Goal: Task Accomplishment & Management: Use online tool/utility

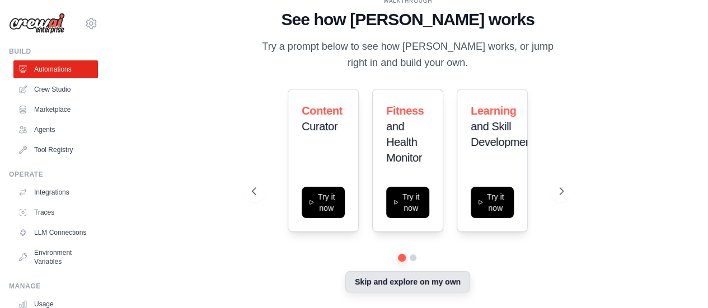
click at [429, 280] on button "Skip and explore on my own" at bounding box center [407, 281] width 125 height 21
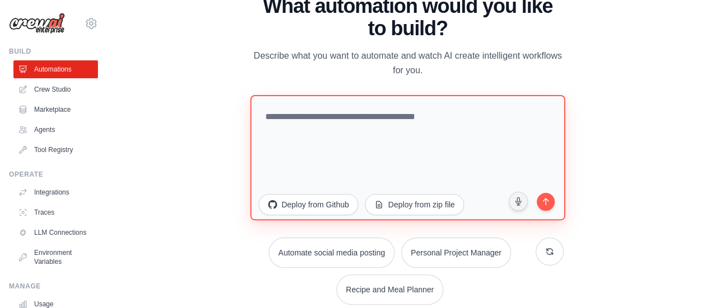
click at [322, 127] on textarea at bounding box center [407, 157] width 315 height 125
type textarea "**********"
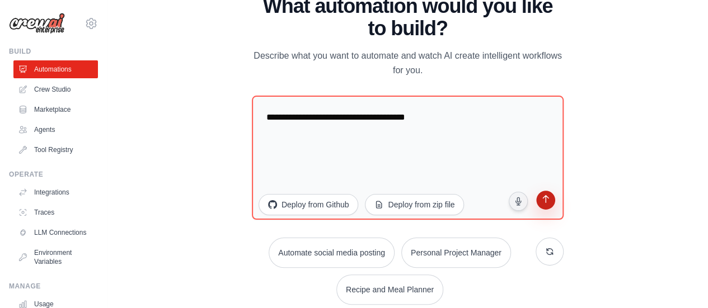
click at [546, 203] on icon "submit" at bounding box center [546, 200] width 11 height 11
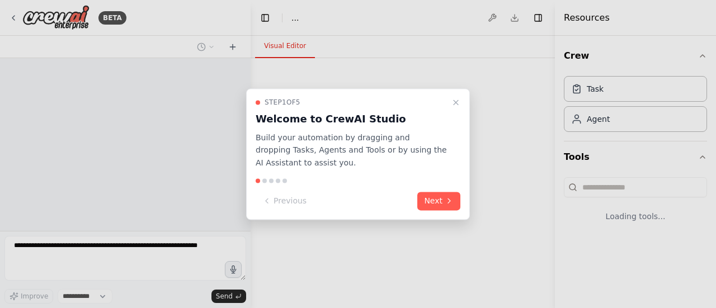
select select "****"
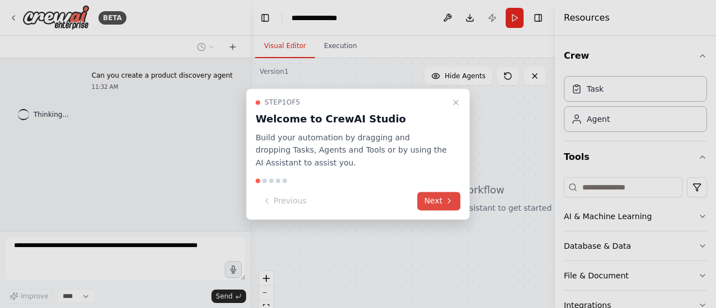
click at [440, 200] on button "Next" at bounding box center [438, 201] width 43 height 18
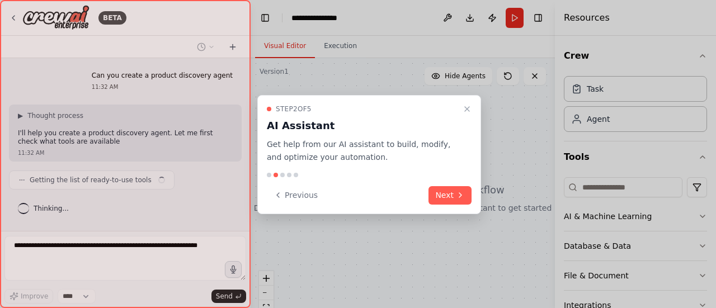
click at [470, 110] on icon "Close walkthrough" at bounding box center [467, 109] width 9 height 9
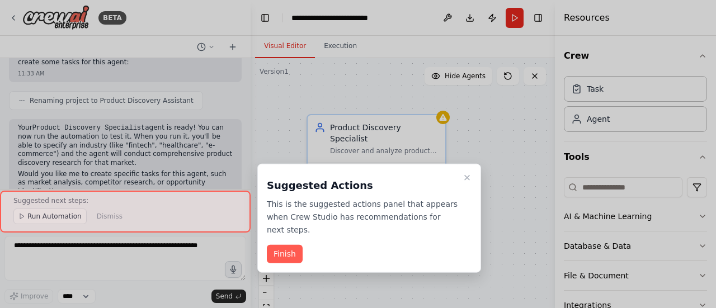
scroll to position [547, 0]
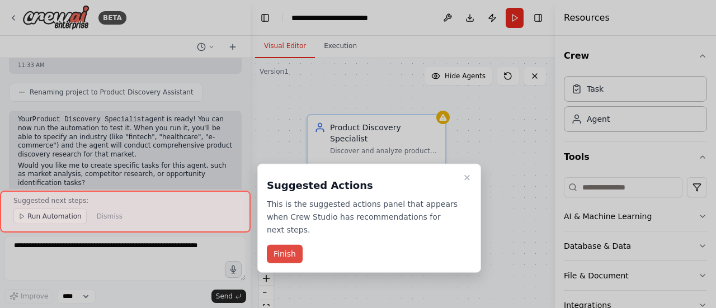
click at [285, 245] on button "Finish" at bounding box center [285, 254] width 36 height 18
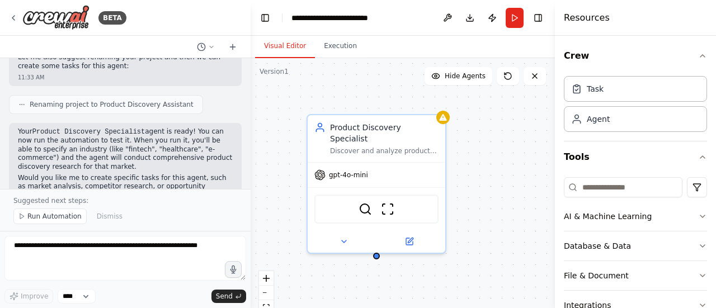
scroll to position [539, 0]
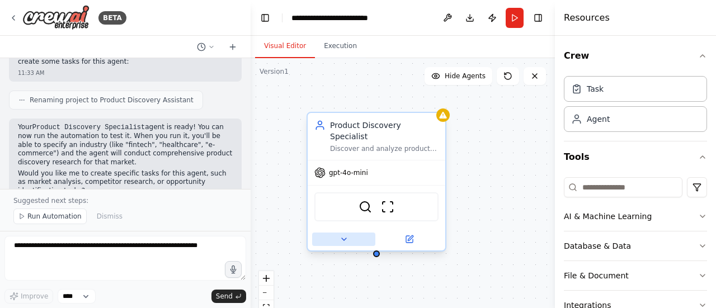
click at [346, 235] on icon at bounding box center [344, 239] width 9 height 9
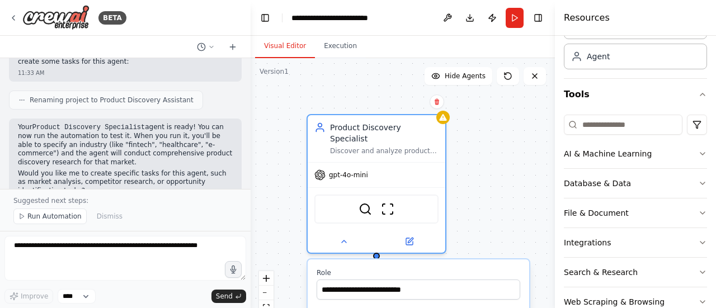
scroll to position [74, 0]
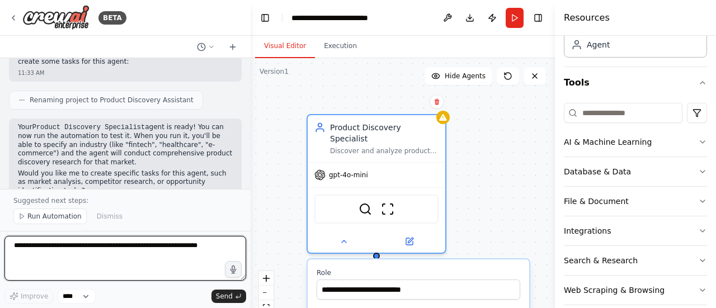
click at [168, 247] on textarea at bounding box center [125, 258] width 242 height 45
type textarea "**********"
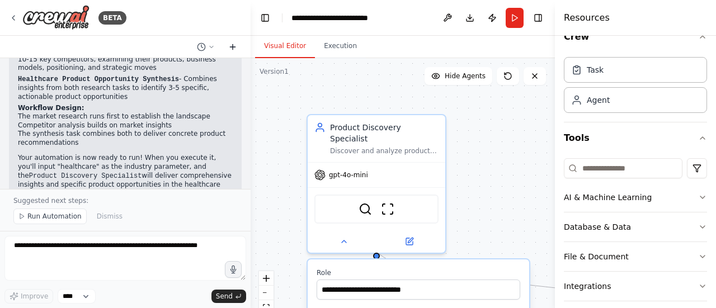
scroll to position [1019, 0]
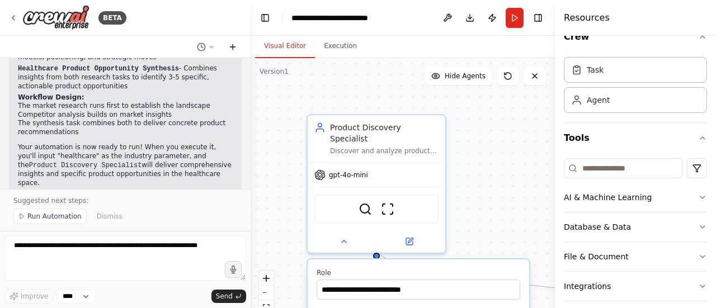
click at [233, 46] on icon at bounding box center [232, 47] width 9 height 9
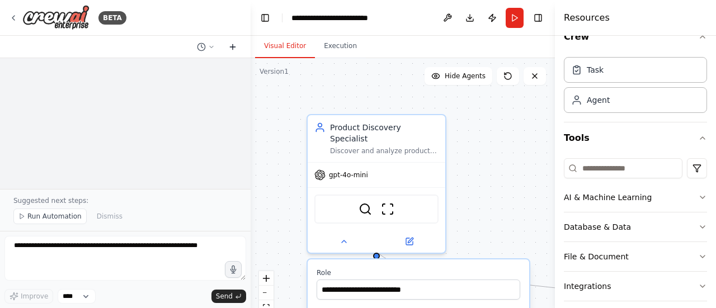
scroll to position [0, 0]
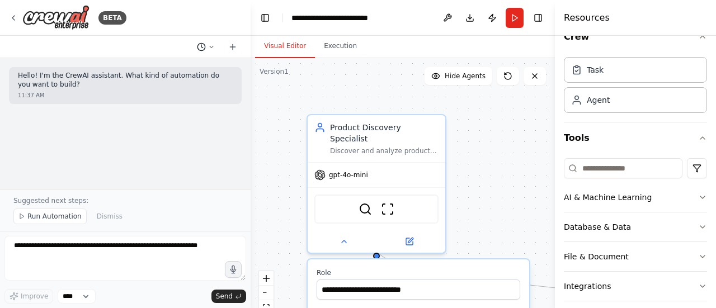
click at [213, 48] on icon at bounding box center [211, 47] width 7 height 7
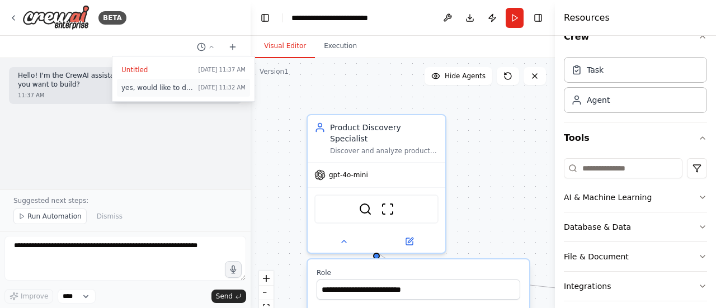
click at [194, 88] on span "yes, would like to do tasks like market research and competitor research in the…" at bounding box center [157, 87] width 73 height 9
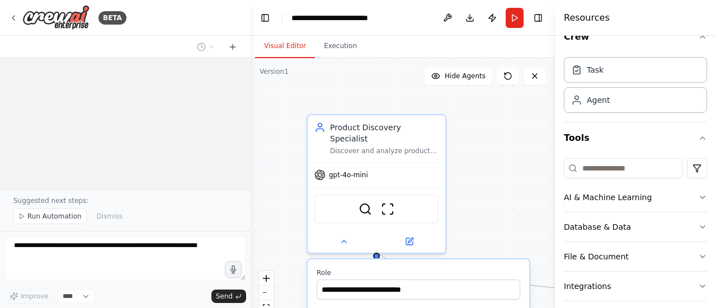
scroll to position [1028, 0]
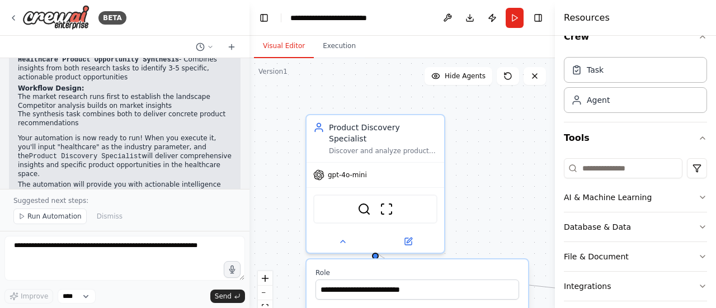
drag, startPoint x: 248, startPoint y: 175, endPoint x: 250, endPoint y: 158, distance: 16.3
click at [250, 158] on div "BETA Can you create a product discovery agent 11:32 AM ▶ Thought process I'll h…" at bounding box center [358, 154] width 716 height 308
click at [384, 145] on div "Product Discovery Specialist Discover and analyze products, market trends, and …" at bounding box center [376, 136] width 138 height 47
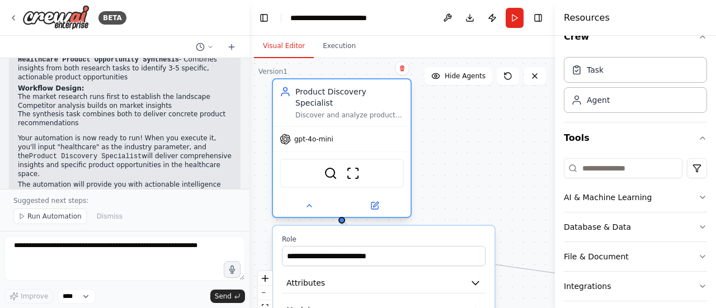
drag, startPoint x: 384, startPoint y: 145, endPoint x: 345, endPoint y: 106, distance: 54.6
click at [345, 106] on div "Product Discovery Specialist Discover and analyze products, market trends, and …" at bounding box center [342, 102] width 138 height 47
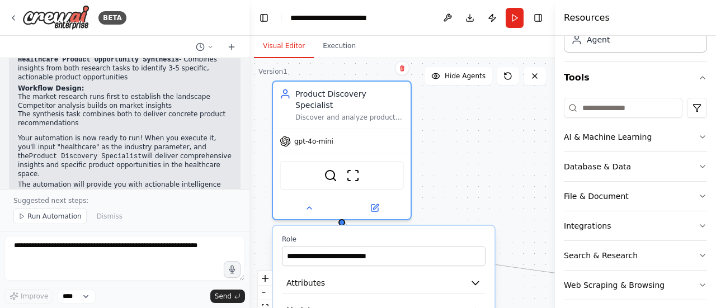
scroll to position [87, 0]
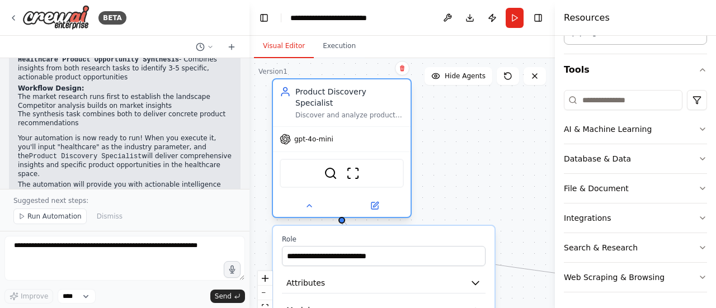
click at [342, 217] on div at bounding box center [342, 220] width 7 height 7
click at [266, 294] on button "zoom out" at bounding box center [265, 293] width 15 height 15
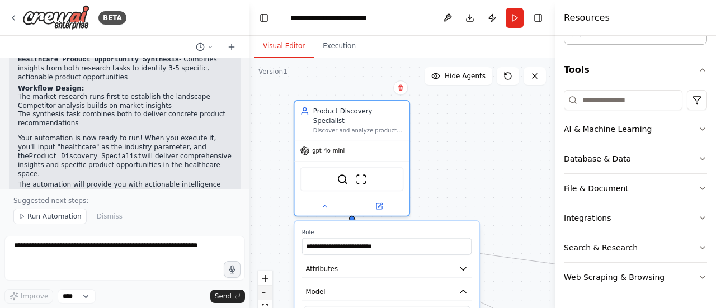
click at [266, 294] on button "zoom out" at bounding box center [265, 293] width 15 height 15
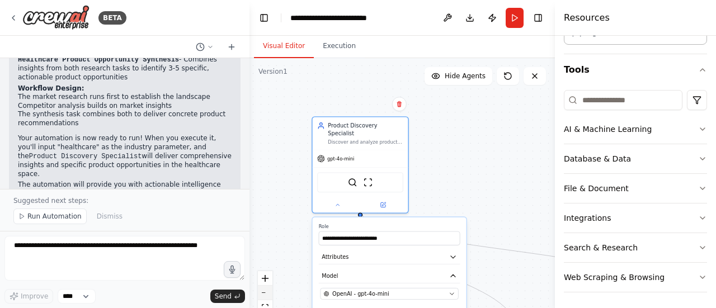
click at [266, 294] on button "zoom out" at bounding box center [265, 293] width 15 height 15
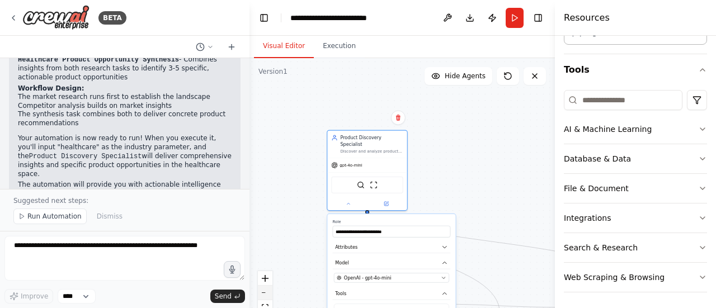
click at [266, 294] on button "zoom out" at bounding box center [265, 293] width 15 height 15
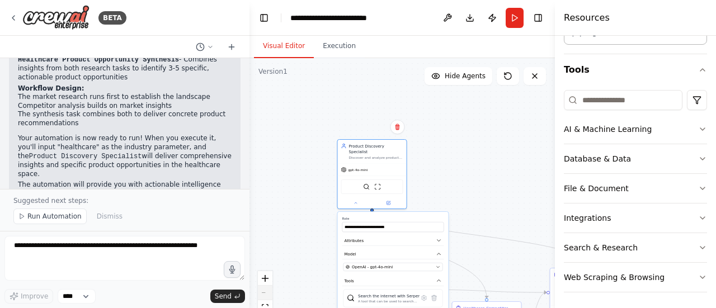
click at [266, 294] on div "React Flow controls" at bounding box center [265, 300] width 15 height 58
drag, startPoint x: 439, startPoint y: 222, endPoint x: 420, endPoint y: 215, distance: 19.6
click at [420, 217] on div "**********" at bounding box center [393, 225] width 102 height 16
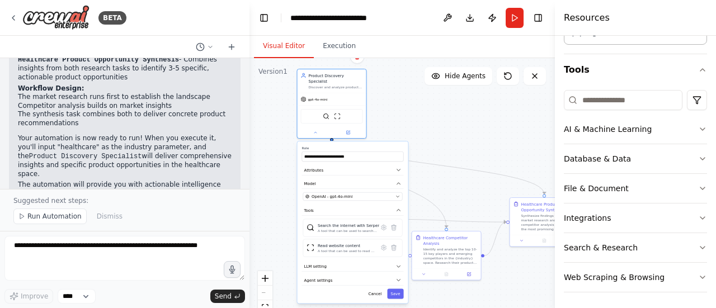
drag, startPoint x: 477, startPoint y: 163, endPoint x: 436, endPoint y: 93, distance: 81.2
click at [436, 93] on div ".deletable-edge-delete-btn { width: 20px; height: 20px; border: 0px solid #ffff…" at bounding box center [403, 198] width 306 height 280
click at [364, 229] on div "A tool that can be used to search the internet with a search_query. Supports di…" at bounding box center [349, 231] width 62 height 4
click at [351, 128] on button at bounding box center [348, 131] width 32 height 7
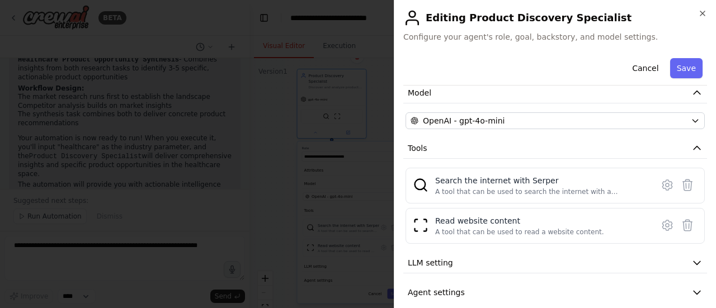
scroll to position [82, 0]
click at [692, 72] on button "Save" at bounding box center [686, 68] width 32 height 20
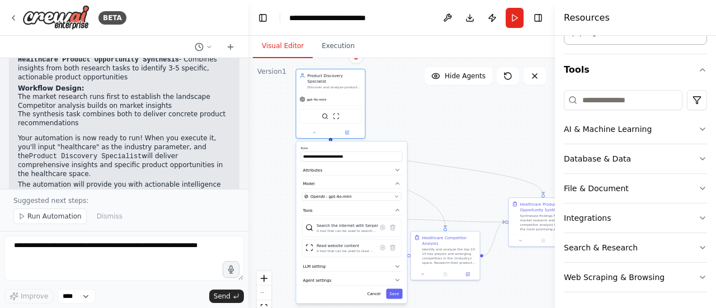
drag, startPoint x: 245, startPoint y: 176, endPoint x: 248, endPoint y: 127, distance: 49.4
click at [248, 127] on div "BETA Can you create a product discovery agent 11:32 AM ▶ Thought process I'll h…" at bounding box center [358, 154] width 716 height 308
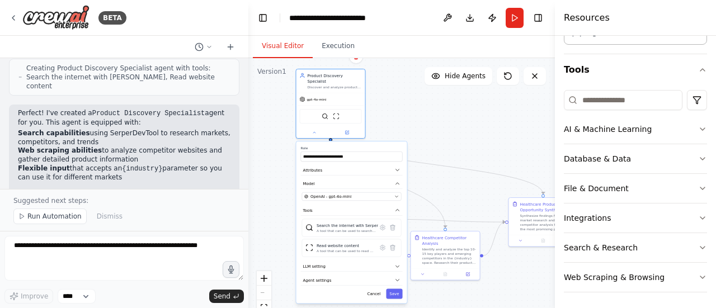
scroll to position [332, 0]
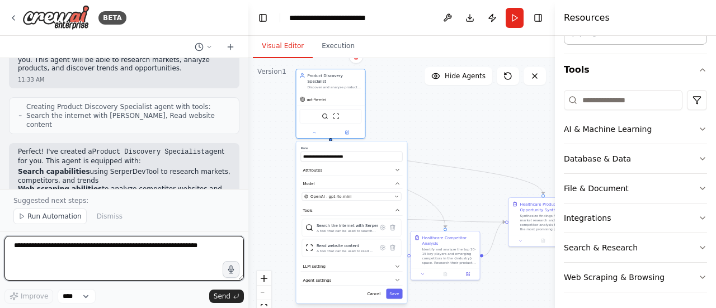
click at [141, 247] on textarea at bounding box center [123, 258] width 239 height 45
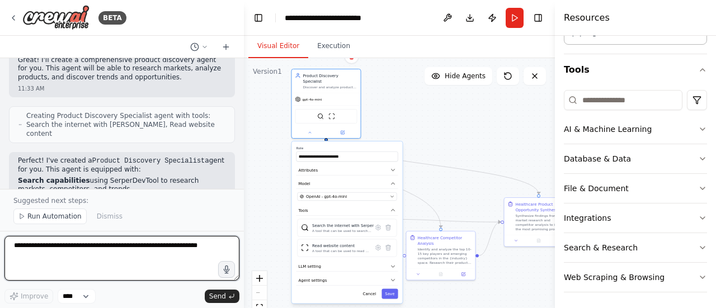
click at [244, 107] on div "BETA Can you create a product discovery agent 11:32 AM ▶ Thought process I'll h…" at bounding box center [358, 154] width 716 height 308
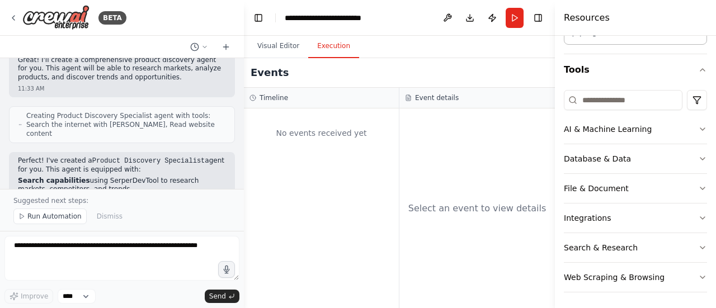
click at [339, 47] on button "Execution" at bounding box center [333, 47] width 51 height 24
click at [309, 129] on div "No events received yet" at bounding box center [322, 133] width 144 height 38
click at [329, 153] on div "No events received yet" at bounding box center [321, 209] width 155 height 200
click at [53, 221] on span "Run Automation" at bounding box center [54, 216] width 54 height 9
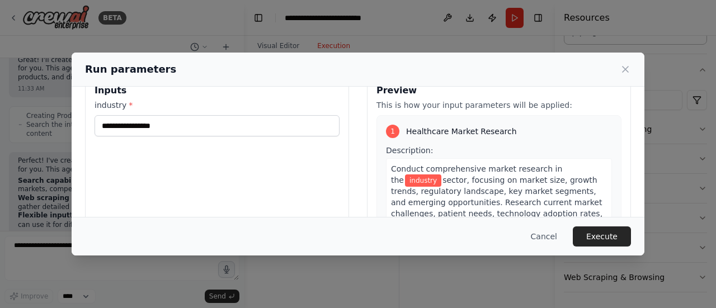
scroll to position [0, 0]
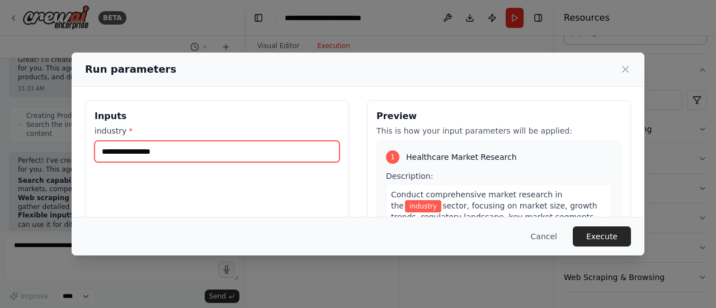
click at [248, 156] on input "industry *" at bounding box center [217, 151] width 245 height 21
type input "*"
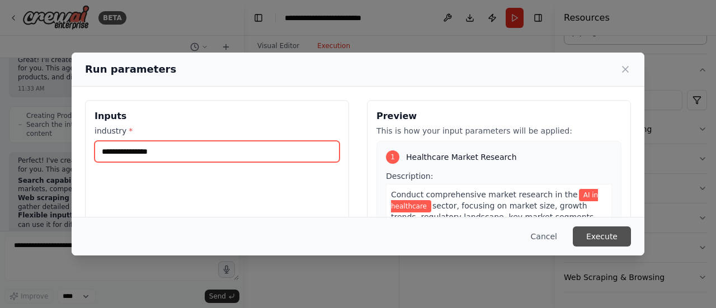
type input "**********"
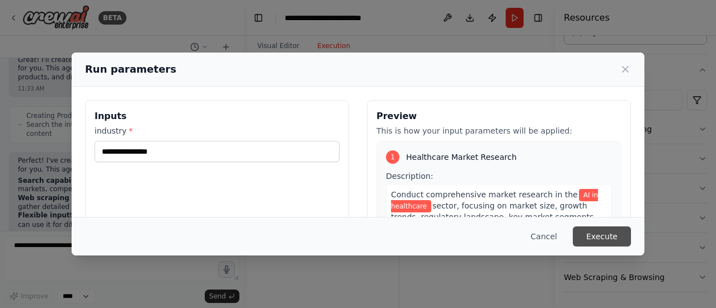
click at [596, 241] on button "Execute" at bounding box center [602, 237] width 58 height 20
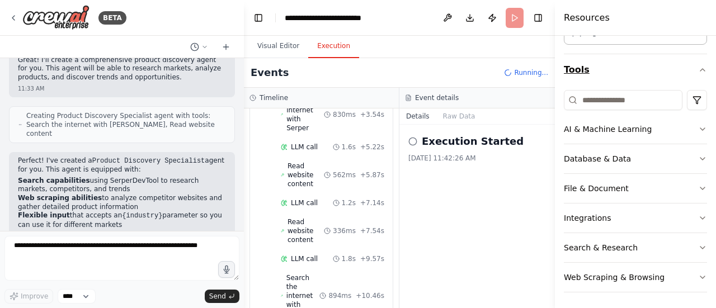
scroll to position [154, 0]
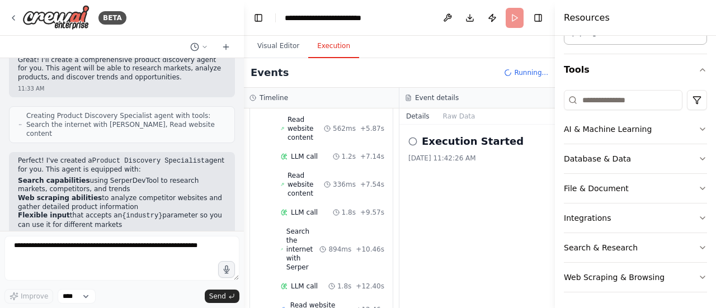
click at [687, 18] on div "Resources" at bounding box center [635, 18] width 161 height 36
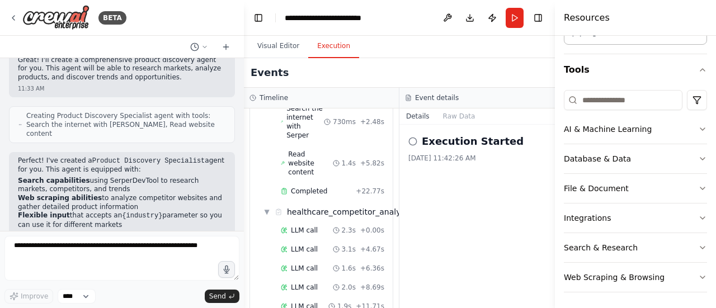
scroll to position [796, 0]
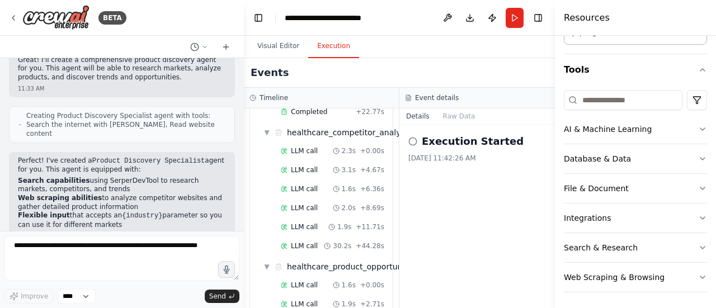
click at [2, 114] on button "Toggle Sidebar" at bounding box center [0, 154] width 9 height 308
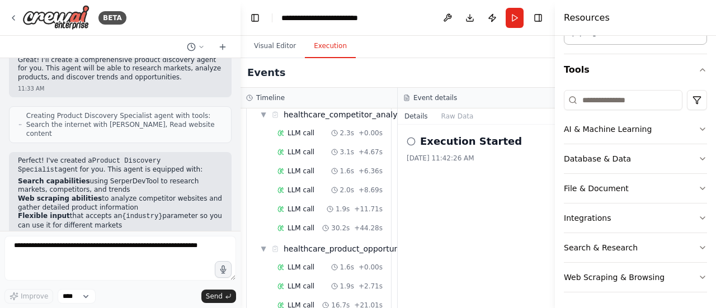
click at [241, 136] on div "BETA Can you create a product discovery agent 11:32 AM ▶ Thought process I'll h…" at bounding box center [358, 154] width 716 height 308
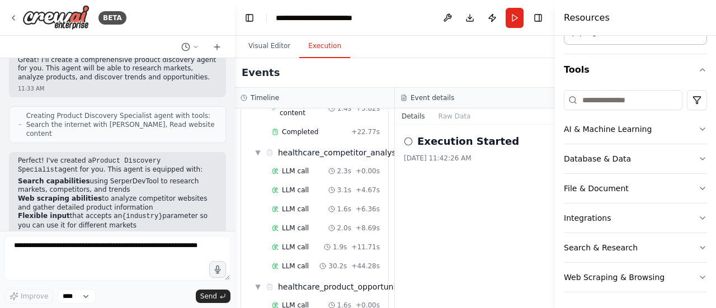
drag, startPoint x: 236, startPoint y: 118, endPoint x: 235, endPoint y: 128, distance: 10.7
click at [235, 128] on div "BETA Can you create a product discovery agent 11:32 AM ▶ Thought process I'll h…" at bounding box center [358, 154] width 716 height 308
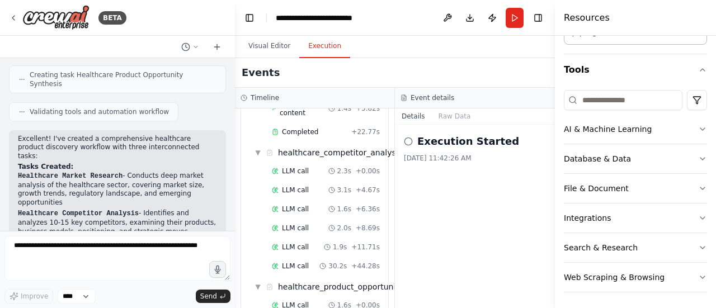
scroll to position [1003, 0]
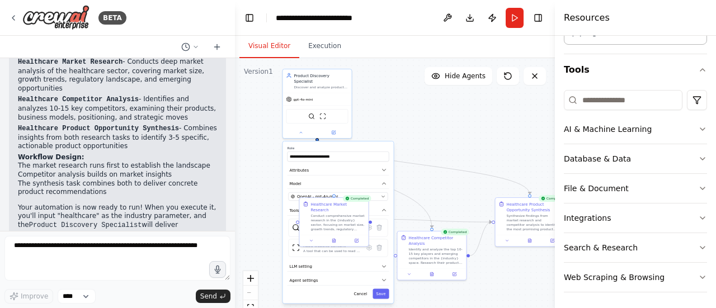
click at [274, 37] on button "Visual Editor" at bounding box center [269, 47] width 60 height 24
click at [321, 43] on button "Execution" at bounding box center [324, 47] width 51 height 24
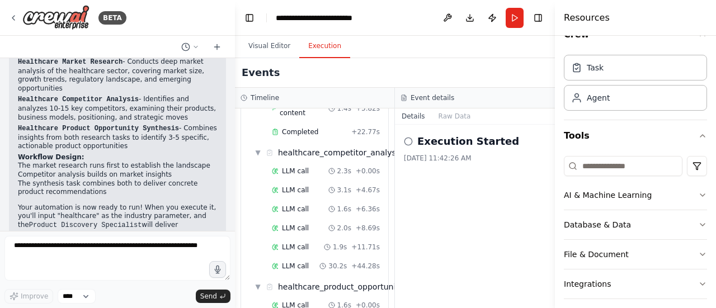
scroll to position [0, 0]
